Goal: Check status

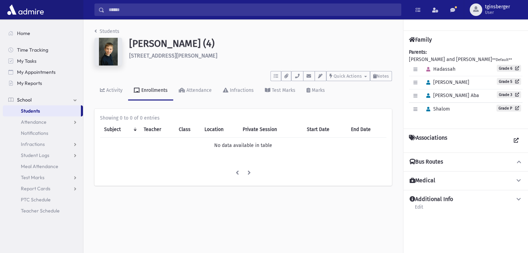
click at [155, 92] on div "Enrollments" at bounding box center [154, 90] width 28 height 6
click at [506, 94] on link "Grade 3" at bounding box center [509, 94] width 24 height 7
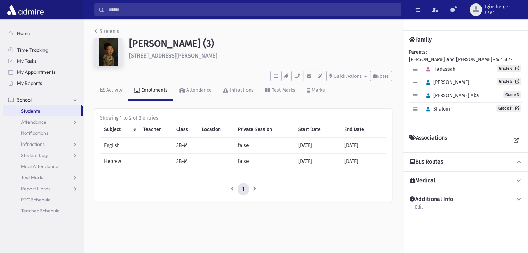
click at [147, 130] on th "Teacher" at bounding box center [155, 130] width 33 height 16
click at [503, 109] on link "Grade P" at bounding box center [508, 108] width 25 height 7
